Goal: Task Accomplishment & Management: Use online tool/utility

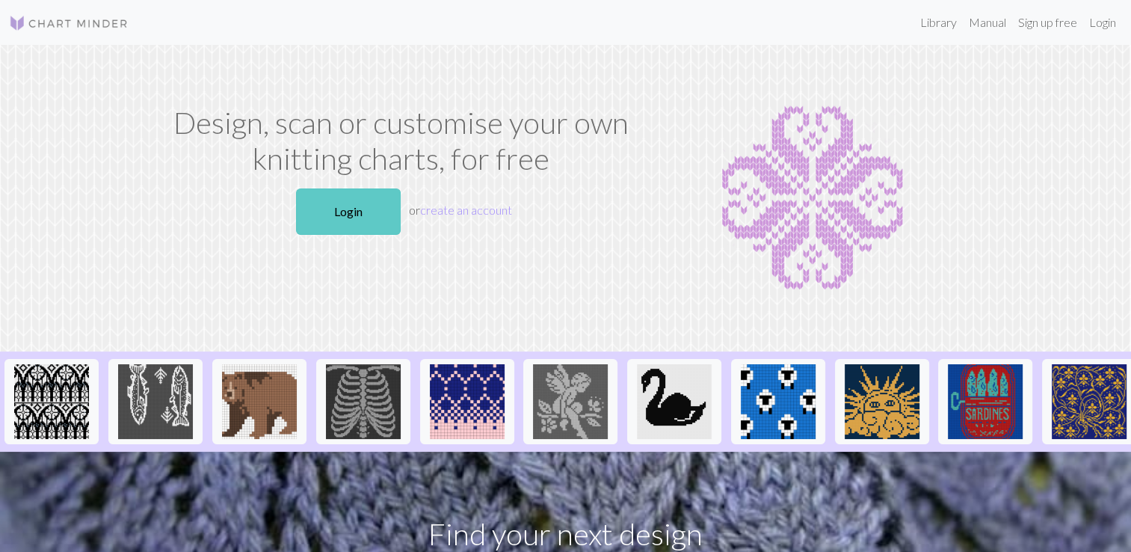
click at [361, 214] on link "Login" at bounding box center [348, 211] width 105 height 46
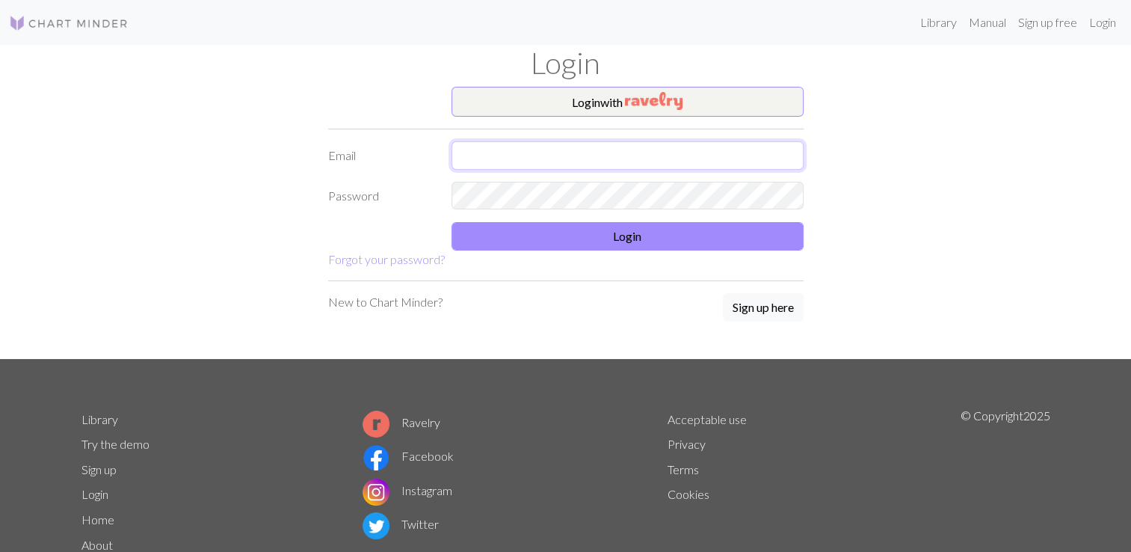
type input "[EMAIL_ADDRESS][DOMAIN_NAME]"
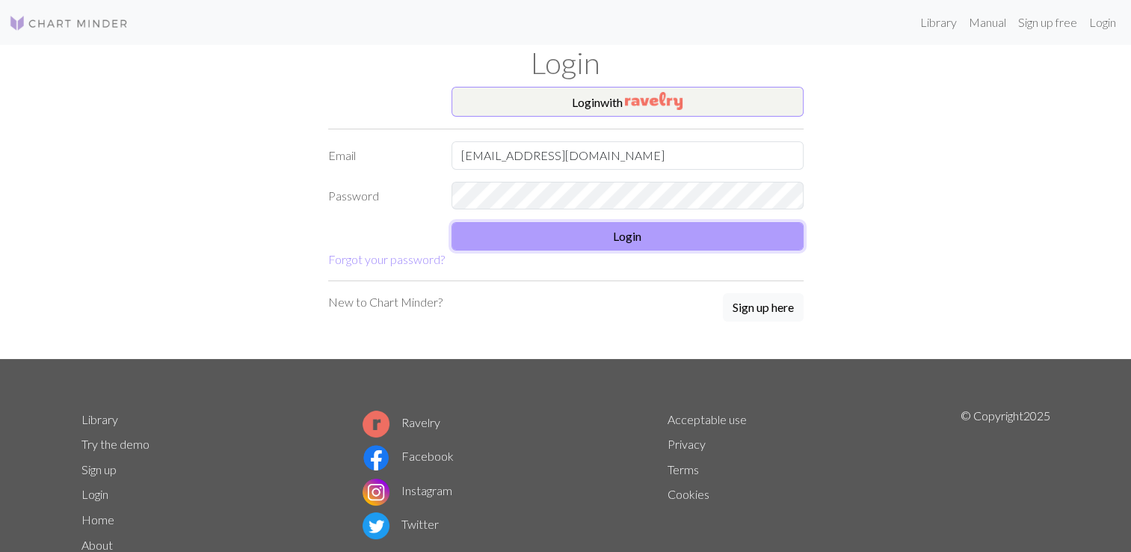
click at [598, 232] on button "Login" at bounding box center [628, 236] width 352 height 28
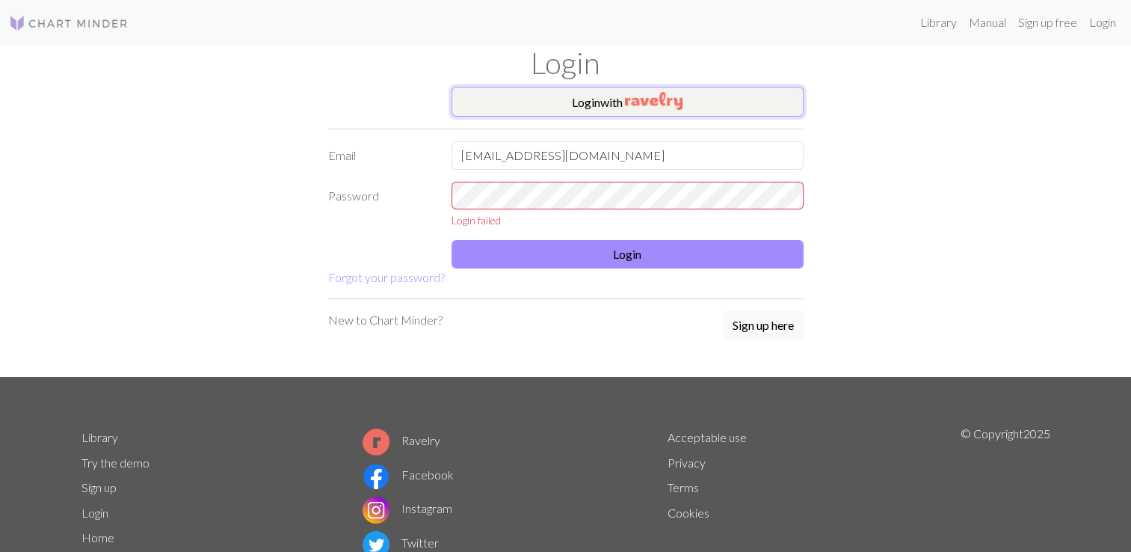
click at [603, 101] on button "Login with" at bounding box center [628, 102] width 352 height 30
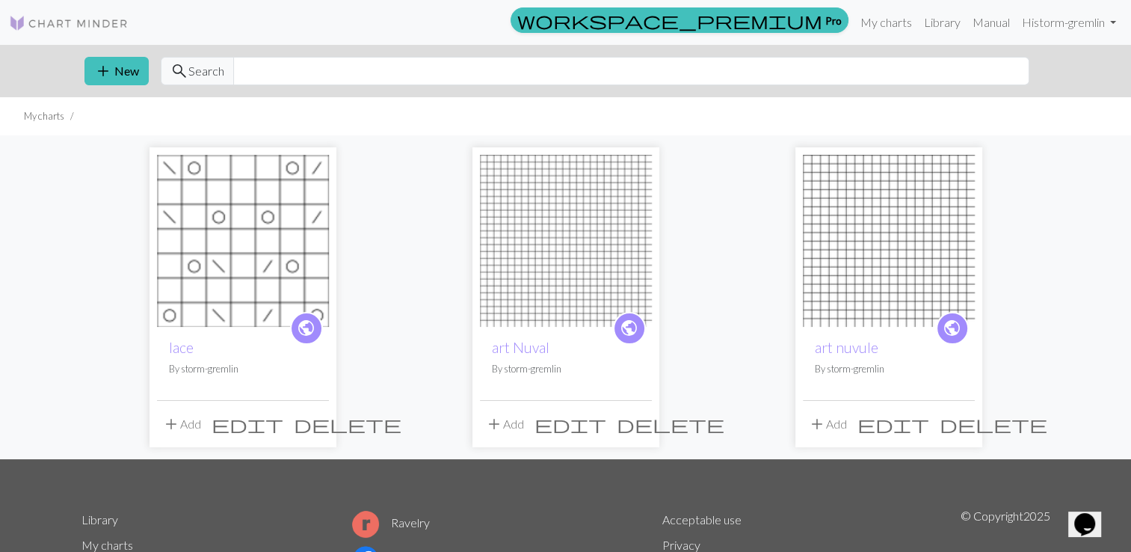
click at [959, 419] on span "delete" at bounding box center [994, 423] width 108 height 21
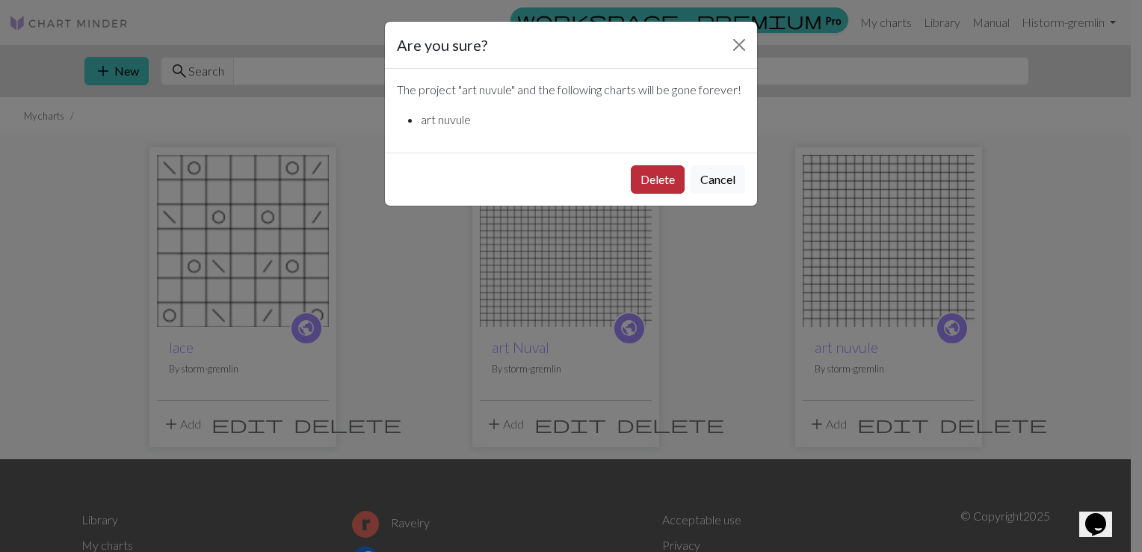
click at [639, 194] on button "Delete" at bounding box center [658, 179] width 54 height 28
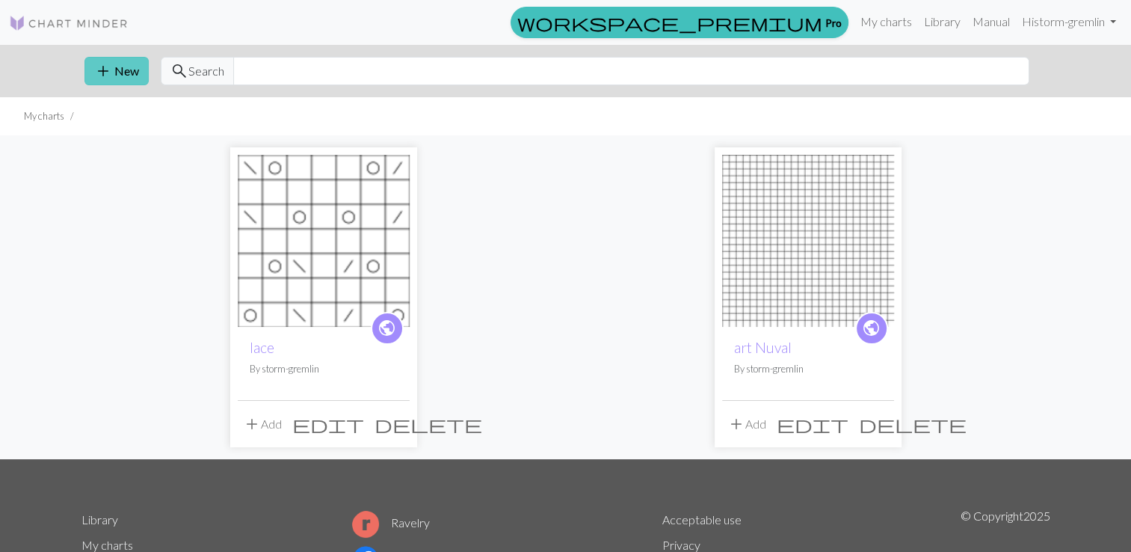
click at [116, 64] on button "add New" at bounding box center [116, 71] width 64 height 28
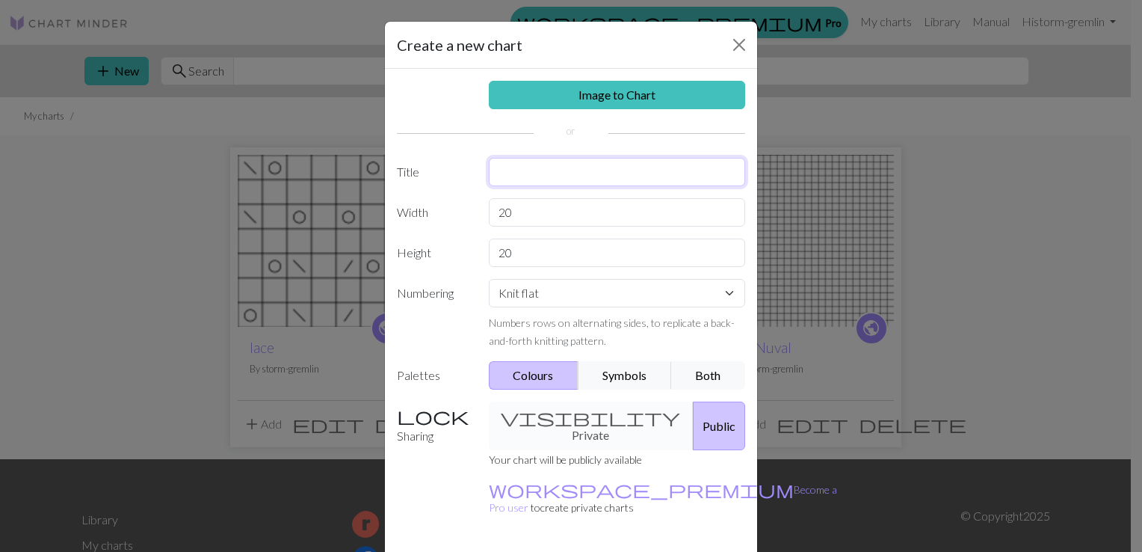
click at [573, 175] on input "text" at bounding box center [617, 172] width 257 height 28
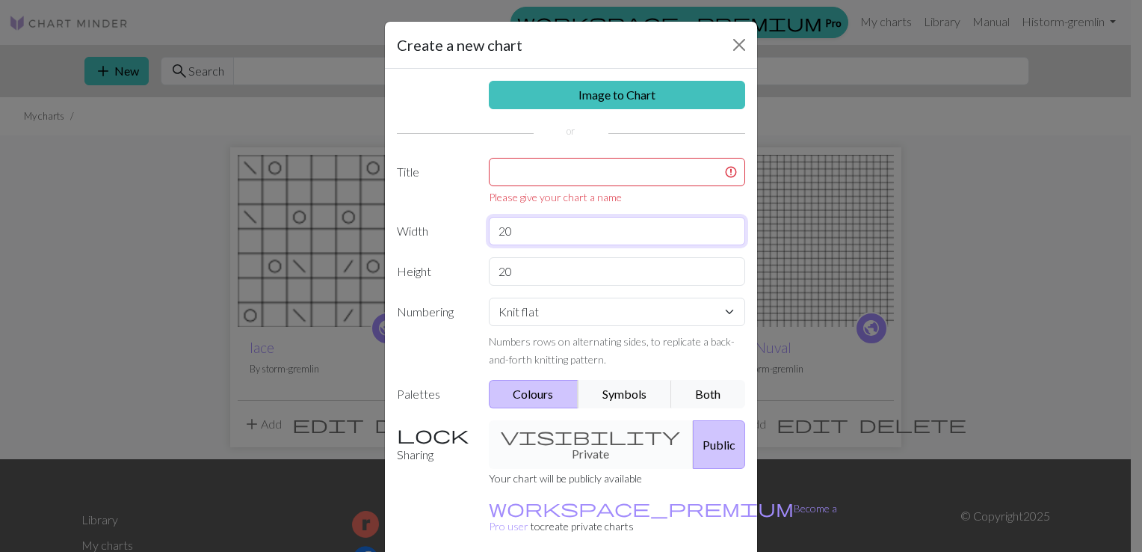
click at [564, 209] on div "Image to Chart Title Please give your chart a name Width 20 Height 20 Numbering…" at bounding box center [571, 320] width 372 height 502
click at [600, 310] on select "Knit flat Knit in the round Lace knitting Cross stitch" at bounding box center [617, 312] width 257 height 28
click at [596, 310] on select "Knit flat Knit in the round Lace knitting Cross stitch" at bounding box center [617, 312] width 257 height 28
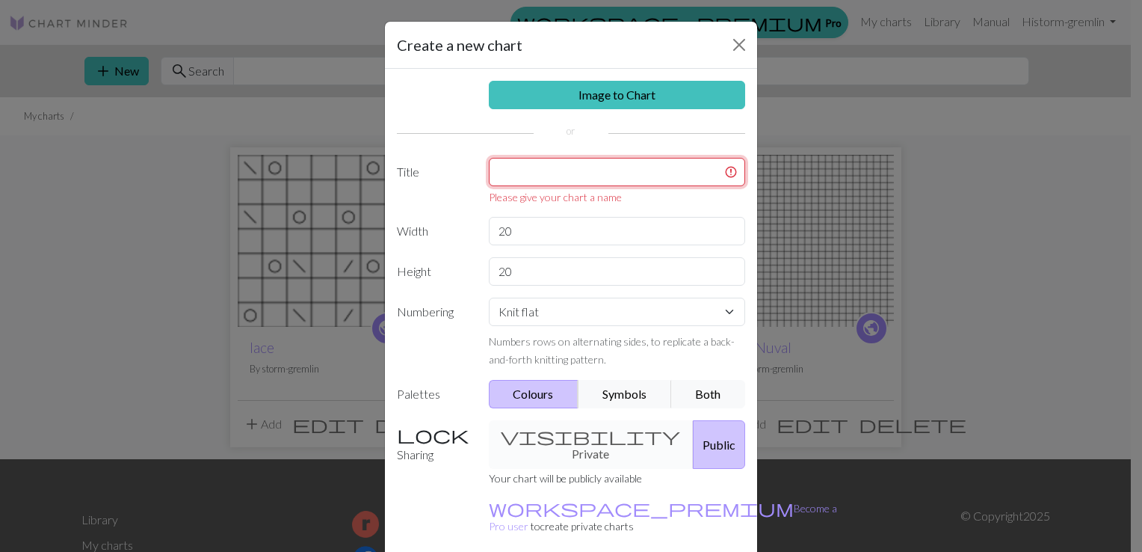
click at [593, 173] on input "text" at bounding box center [617, 172] width 257 height 28
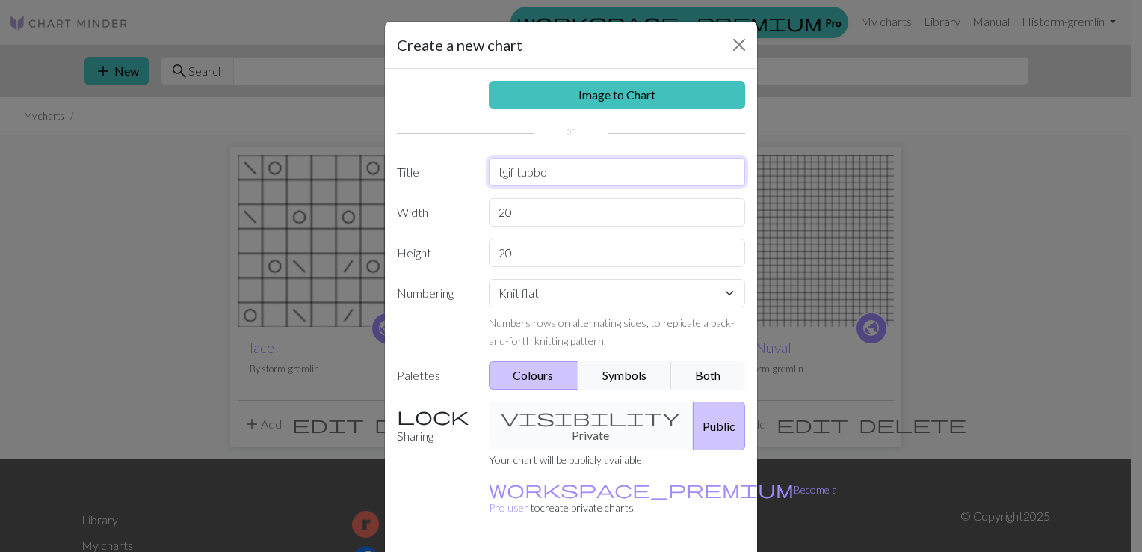
type input "tgif tubbo"
click at [567, 205] on input "20" at bounding box center [617, 212] width 257 height 28
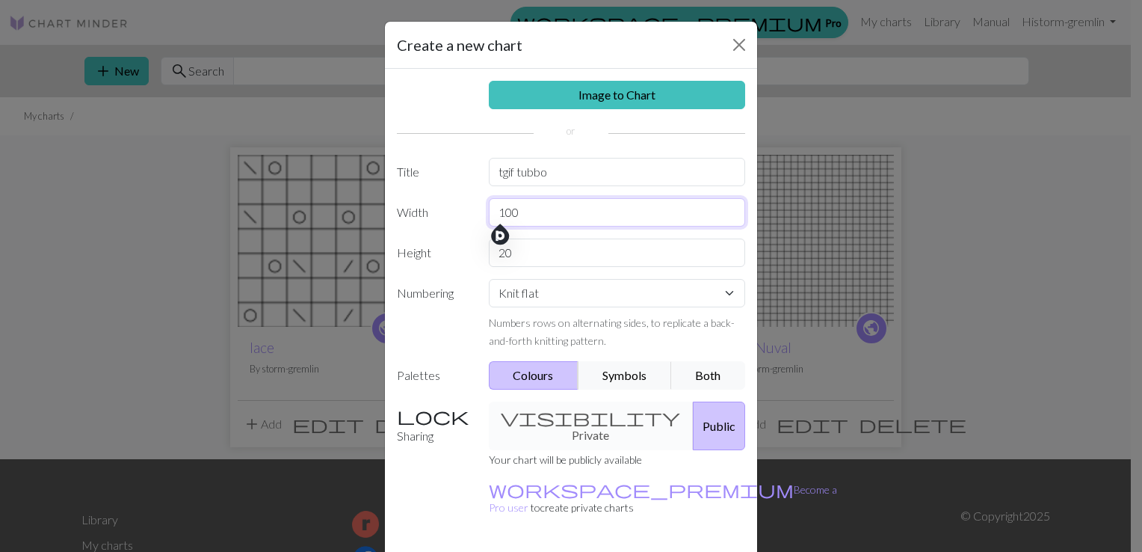
type input "100"
click at [526, 258] on input "20" at bounding box center [617, 253] width 257 height 28
type input "100"
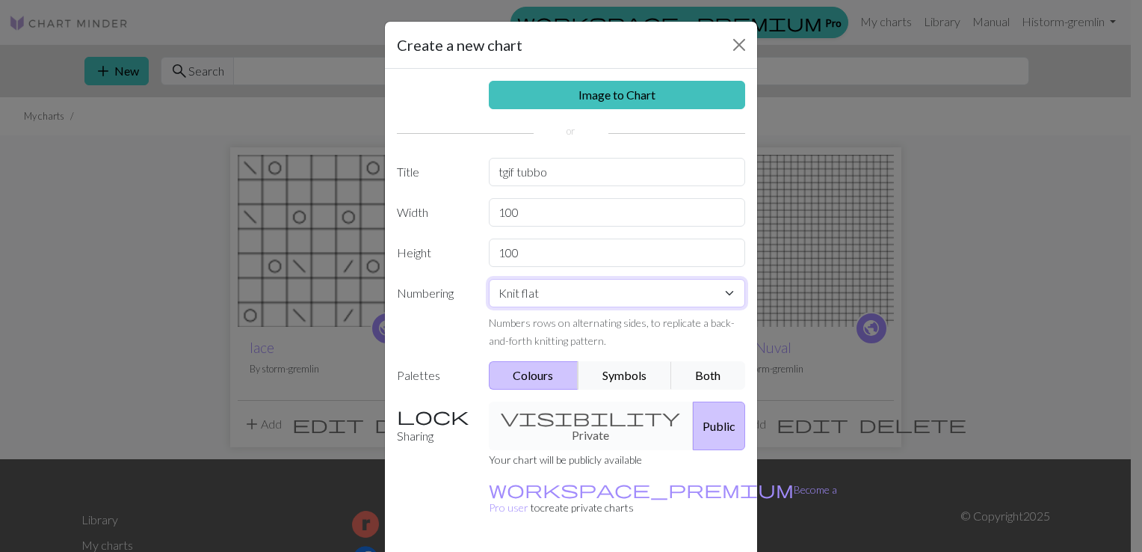
click at [555, 289] on select "Knit flat Knit in the round Lace knitting Cross stitch" at bounding box center [617, 293] width 257 height 28
select select "crossstitch"
click at [489, 279] on select "Knit flat Knit in the round Lace knitting Cross stitch" at bounding box center [617, 293] width 257 height 28
click at [607, 375] on button "Symbols" at bounding box center [625, 375] width 94 height 28
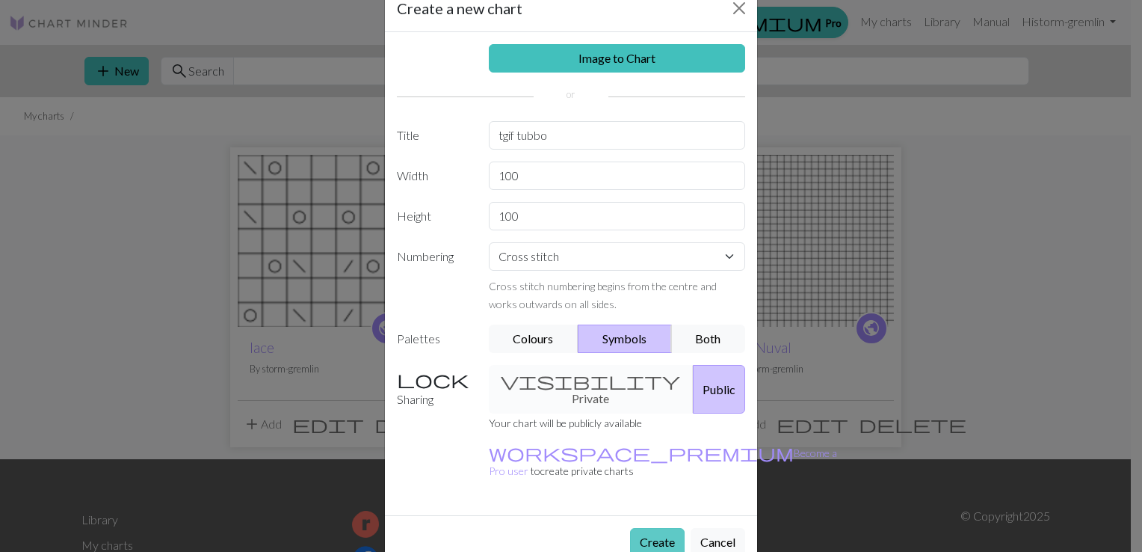
click at [641, 528] on button "Create" at bounding box center [657, 542] width 55 height 28
